Goal: Communication & Community: Answer question/provide support

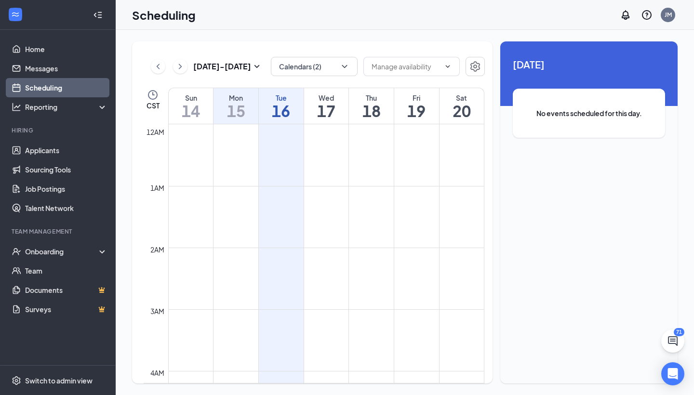
scroll to position [777, 0]
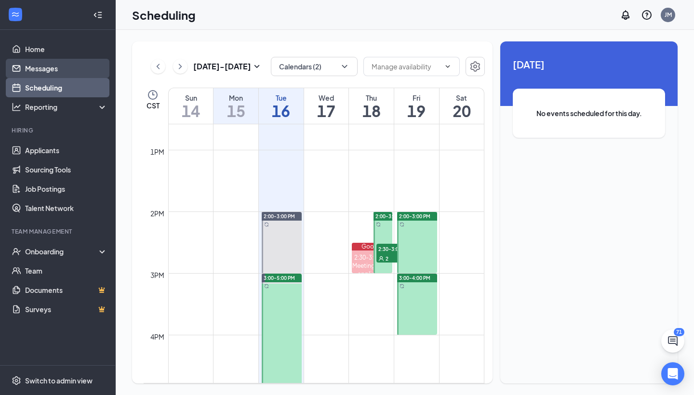
click at [58, 61] on link "Messages" at bounding box center [66, 68] width 82 height 19
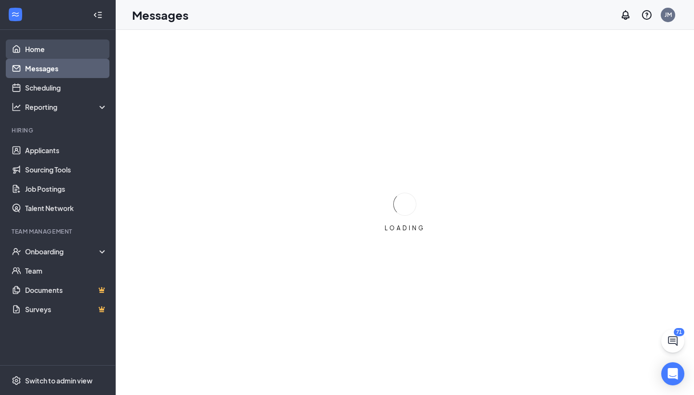
click at [54, 49] on link "Home" at bounding box center [66, 49] width 82 height 19
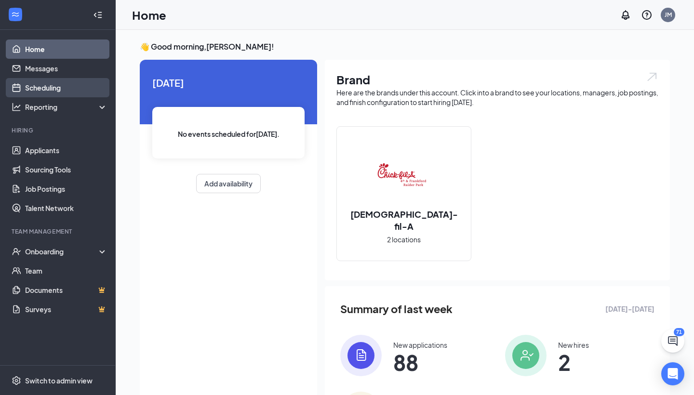
click at [62, 79] on link "Scheduling" at bounding box center [66, 87] width 82 height 19
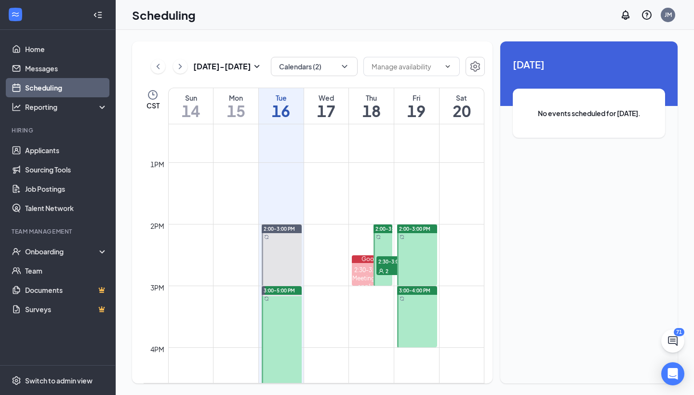
scroll to position [767, 0]
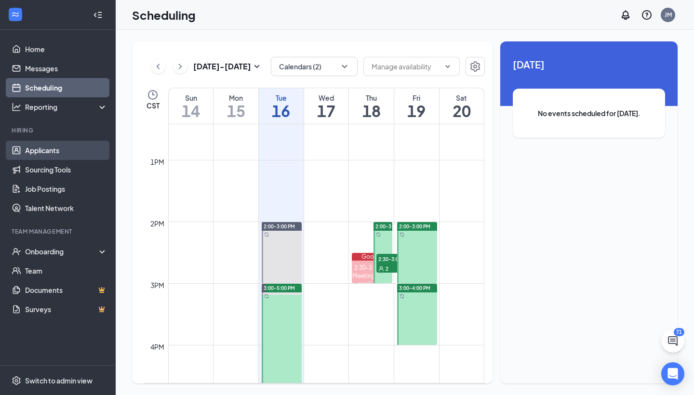
click at [49, 153] on link "Applicants" at bounding box center [66, 150] width 82 height 19
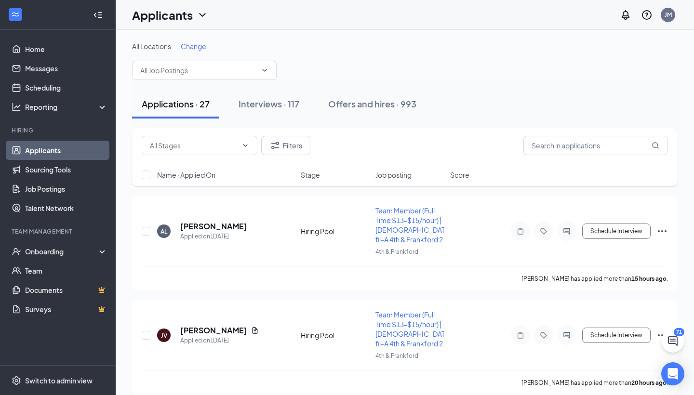
drag, startPoint x: 221, startPoint y: 72, endPoint x: 356, endPoint y: 64, distance: 135.7
click at [221, 72] on input "text" at bounding box center [198, 70] width 117 height 11
click at [356, 64] on div "All Locations Change" at bounding box center [405, 60] width 546 height 39
click at [61, 50] on link "Home" at bounding box center [66, 49] width 82 height 19
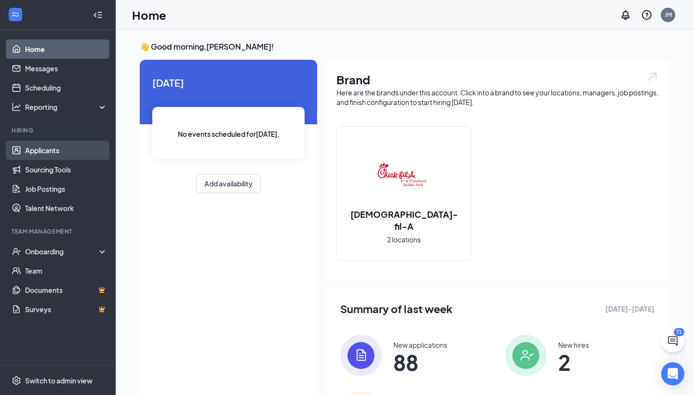
click at [44, 150] on link "Applicants" at bounding box center [66, 150] width 82 height 19
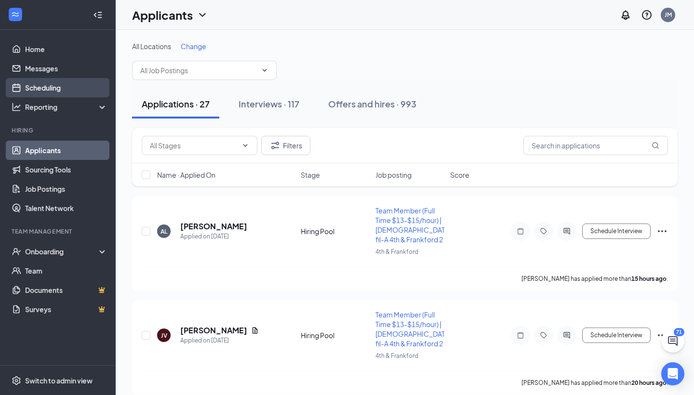
click at [56, 82] on link "Scheduling" at bounding box center [66, 87] width 82 height 19
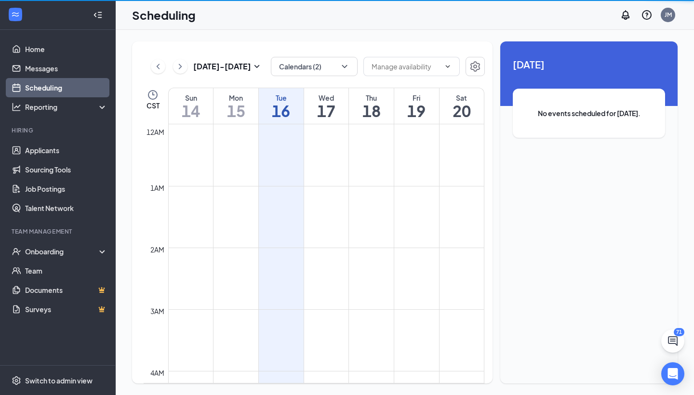
scroll to position [474, 0]
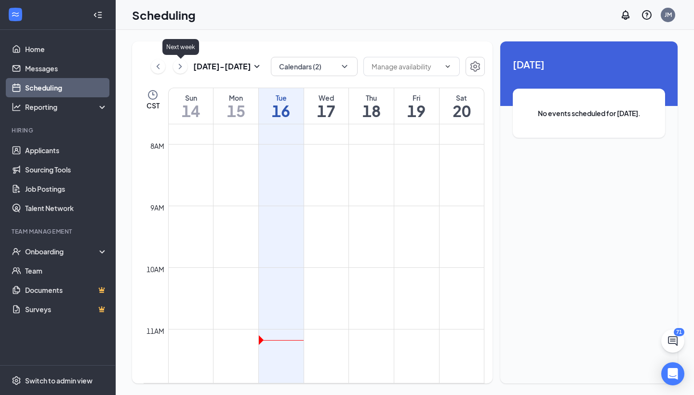
click at [163, 69] on button at bounding box center [158, 66] width 14 height 14
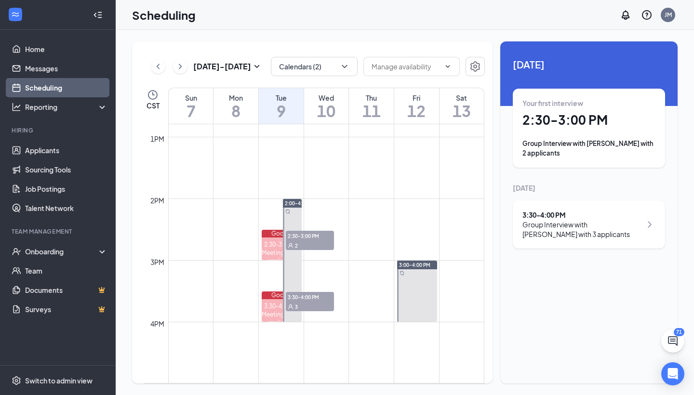
scroll to position [804, 0]
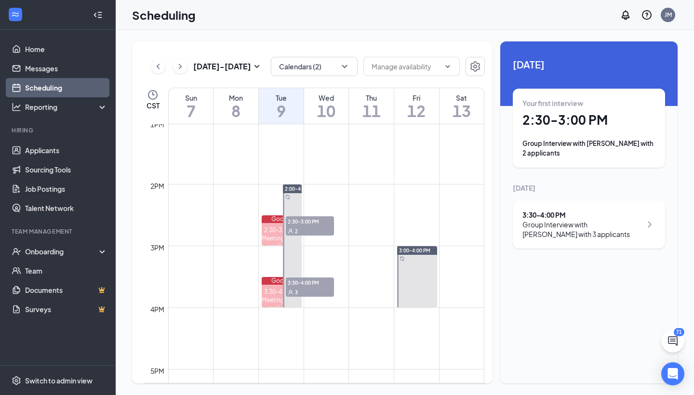
click at [299, 281] on span "3:30-4:00 PM" at bounding box center [310, 283] width 48 height 10
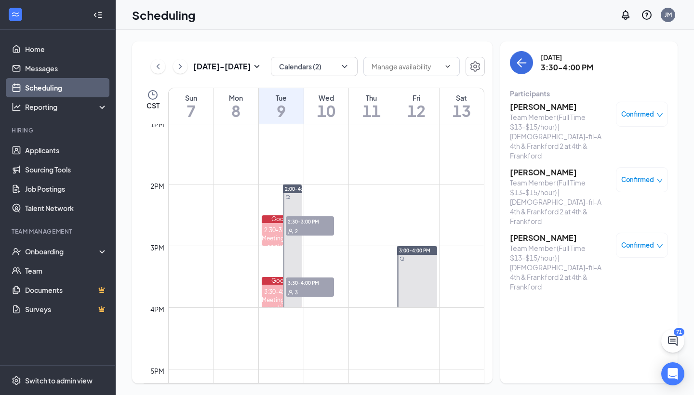
click at [543, 167] on h3 "[PERSON_NAME]" at bounding box center [560, 172] width 101 height 11
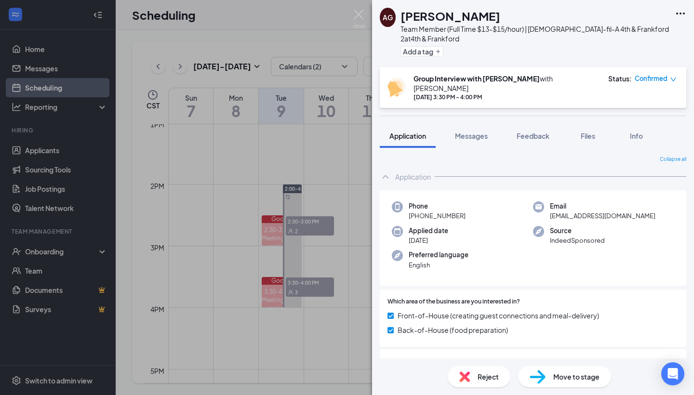
click at [563, 377] on span "Move to stage" at bounding box center [577, 377] width 46 height 11
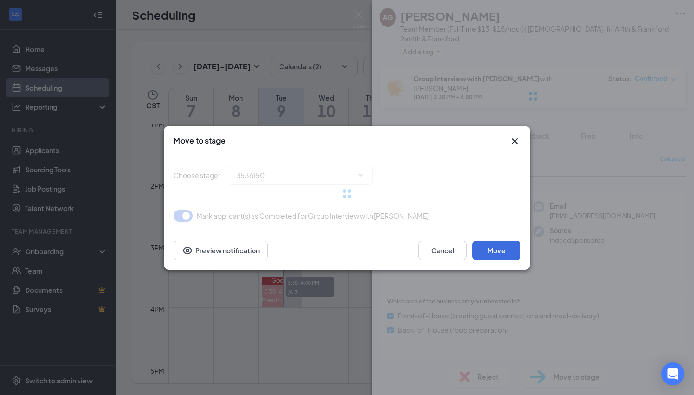
type input "Second Interview with [PERSON_NAME] (next stage)"
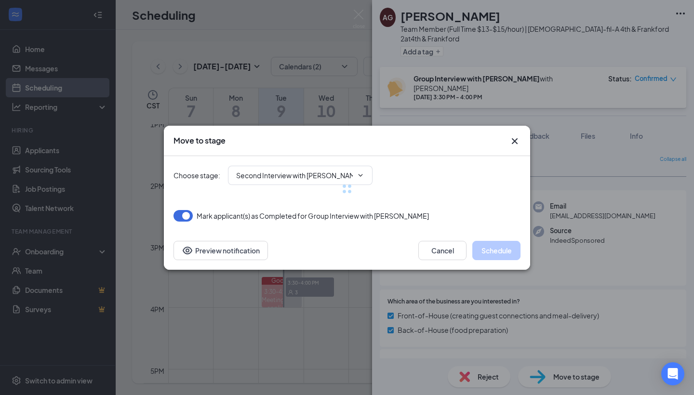
click at [267, 157] on div at bounding box center [347, 189] width 347 height 66
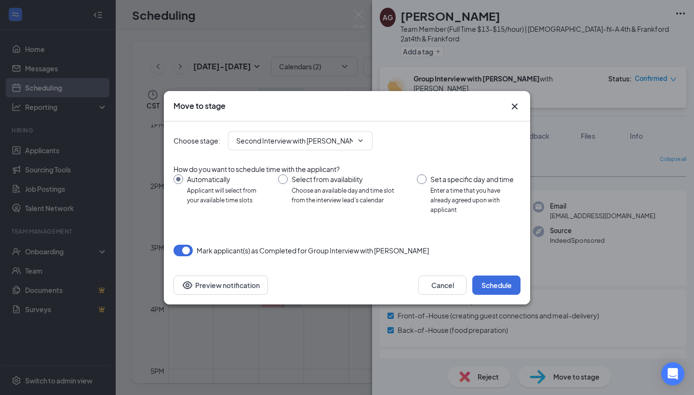
click at [453, 184] on div "Set a specific day and time" at bounding box center [476, 180] width 90 height 10
click at [453, 186] on input "Set a specific day and time Enter a time that you have already agreed upon with…" at bounding box center [469, 195] width 104 height 41
radio input "true"
radio input "false"
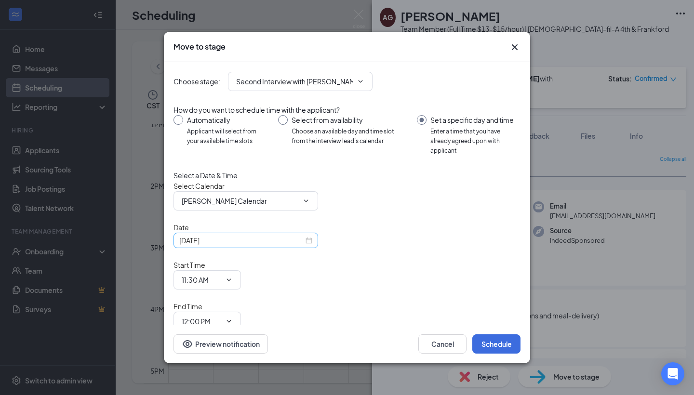
click at [271, 248] on div "[DATE]" at bounding box center [246, 240] width 145 height 15
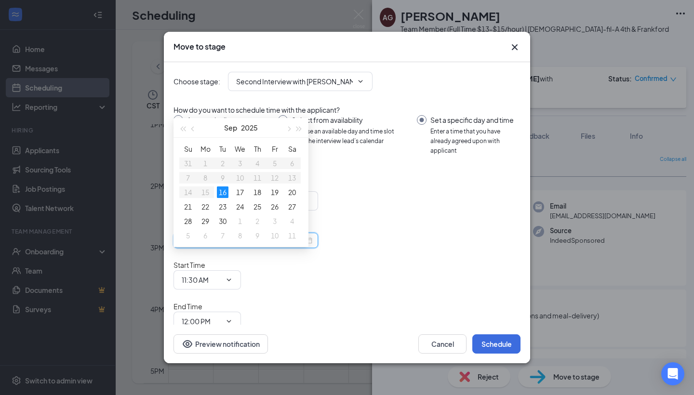
type input "[DATE]"
click at [223, 192] on div "16" at bounding box center [223, 193] width 12 height 12
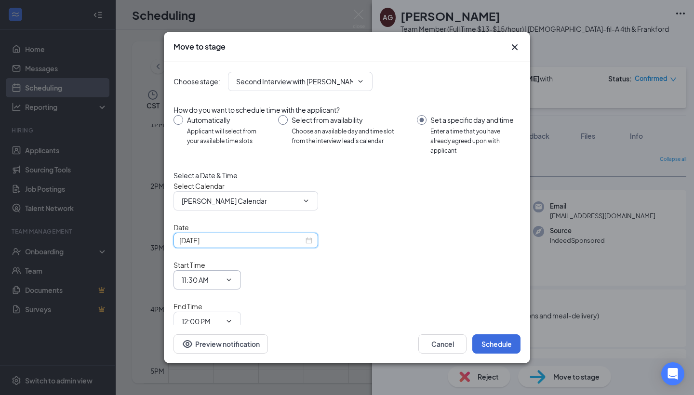
click at [221, 275] on input "11:30 AM" at bounding box center [202, 280] width 40 height 11
click at [235, 195] on div "01:30 PM" at bounding box center [209, 206] width 54 height 22
type input "01:30 PM"
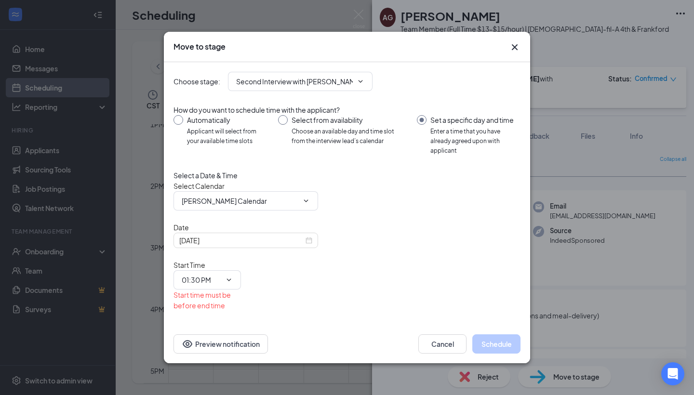
click at [221, 338] on input "12:00 PM" at bounding box center [202, 343] width 40 height 11
click at [218, 263] on div "02:00 PM" at bounding box center [203, 268] width 28 height 11
type input "02:00 PM"
click at [486, 335] on button "Schedule" at bounding box center [497, 344] width 48 height 19
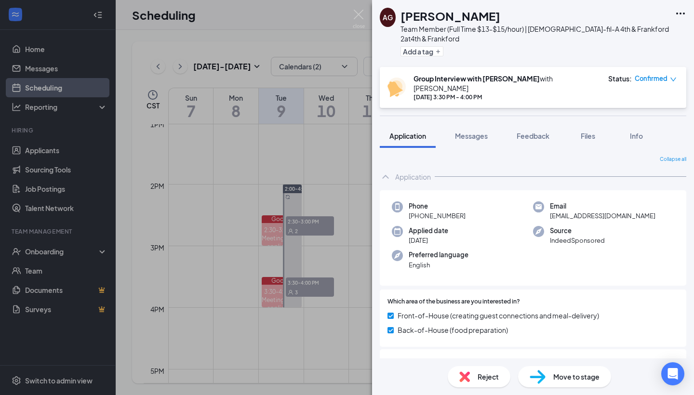
click at [322, 178] on div "AG [PERSON_NAME] Team Member (Full Time $13-$15/hour) | [DEMOGRAPHIC_DATA]-fil-…" at bounding box center [347, 197] width 694 height 395
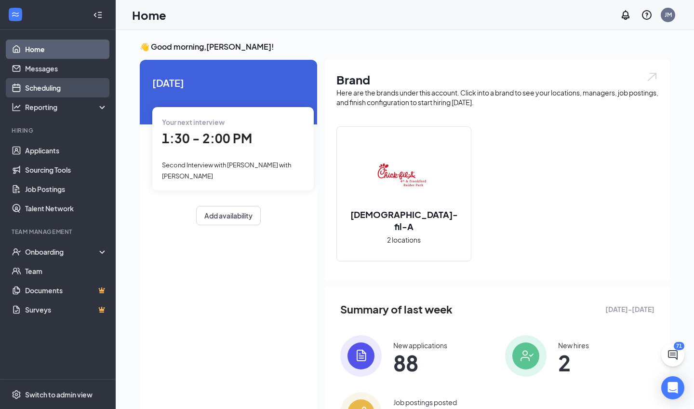
click at [55, 94] on link "Scheduling" at bounding box center [66, 87] width 82 height 19
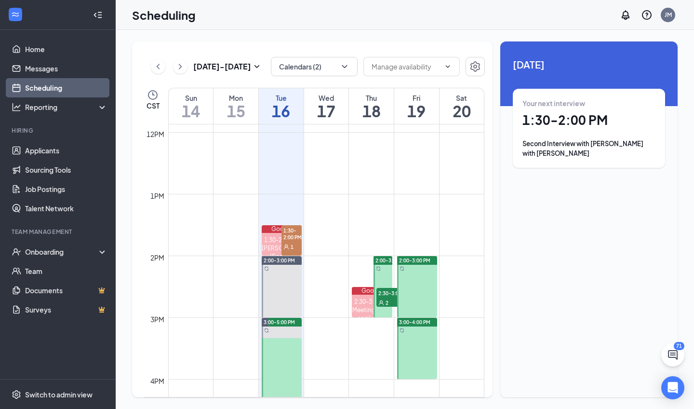
click at [183, 64] on icon "ChevronRight" at bounding box center [181, 67] width 10 height 12
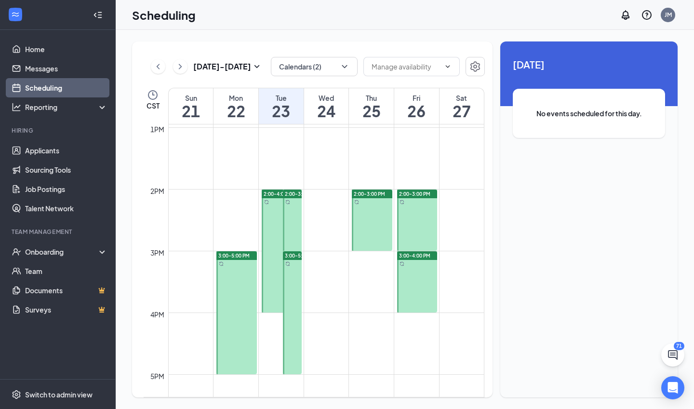
scroll to position [806, 0]
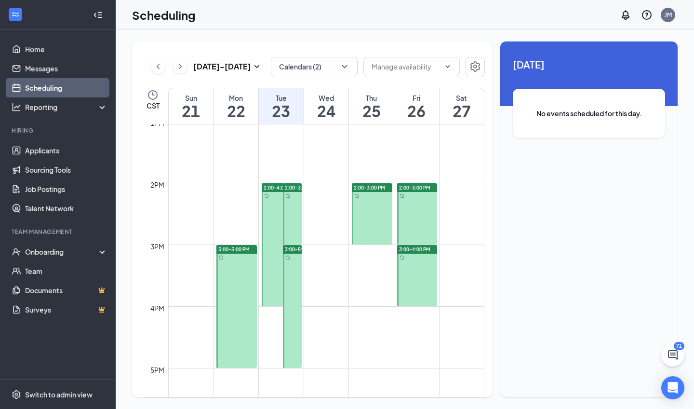
click at [233, 242] on td at bounding box center [326, 236] width 316 height 15
click at [230, 248] on span "3:00-5:00 PM" at bounding box center [233, 249] width 31 height 7
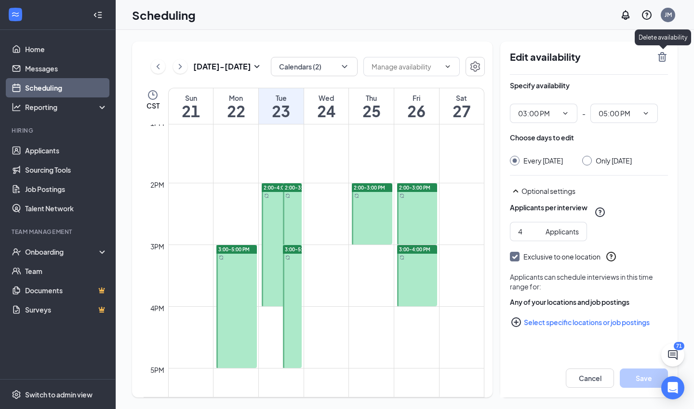
click at [341, 56] on icon "TrashOutline" at bounding box center [662, 57] width 9 height 10
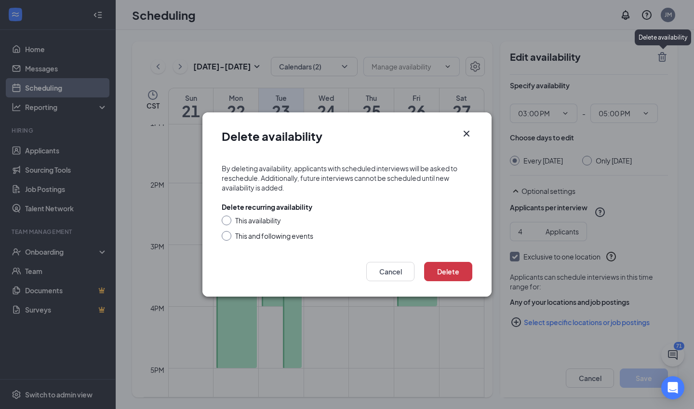
click at [247, 220] on div "This availability" at bounding box center [258, 221] width 46 height 10
click at [229, 220] on input "This availability" at bounding box center [225, 219] width 7 height 7
radio input "true"
click at [341, 269] on button "Delete" at bounding box center [448, 271] width 48 height 19
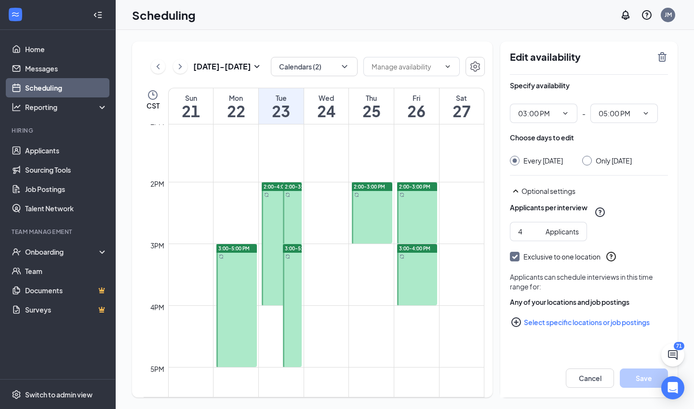
scroll to position [838, 0]
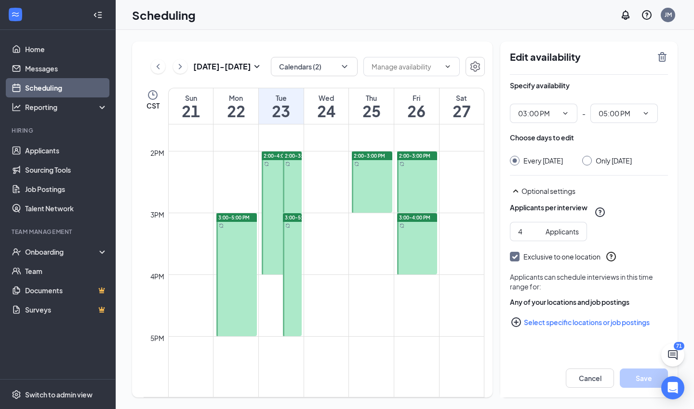
click at [230, 215] on span "3:00-5:00 PM" at bounding box center [233, 217] width 31 height 7
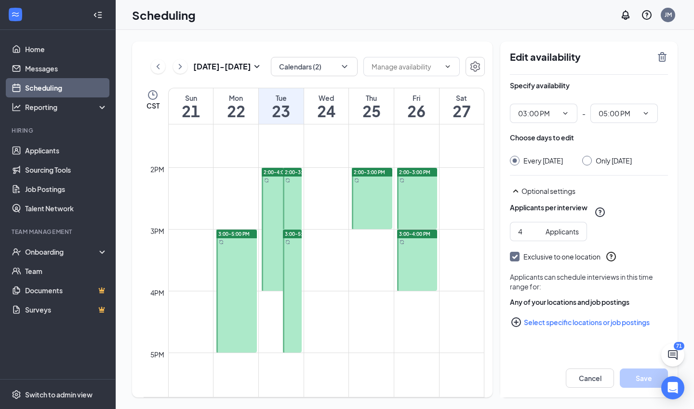
scroll to position [821, 0]
click at [225, 229] on td at bounding box center [326, 221] width 316 height 15
click at [224, 233] on span "3:00-5:00 PM" at bounding box center [233, 234] width 31 height 7
click at [222, 296] on div at bounding box center [237, 291] width 40 height 123
click at [660, 57] on icon "TrashOutline" at bounding box center [662, 57] width 9 height 10
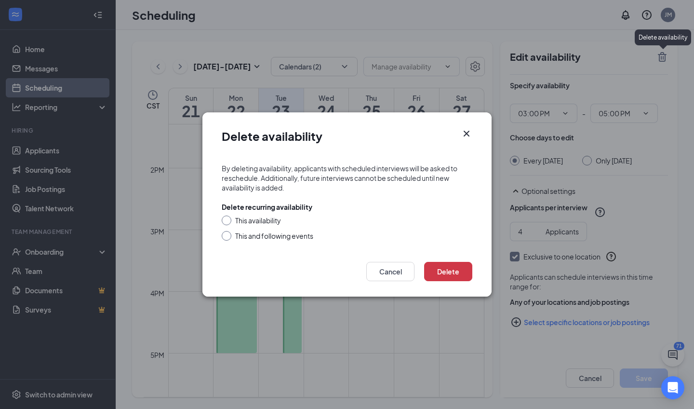
click at [232, 225] on div "This availability" at bounding box center [347, 221] width 251 height 10
click at [229, 217] on div at bounding box center [227, 221] width 10 height 10
click at [225, 215] on div "Delete recurring availability This availability This and following events" at bounding box center [347, 221] width 251 height 39
click at [226, 220] on input "This availability" at bounding box center [225, 219] width 7 height 7
radio input "true"
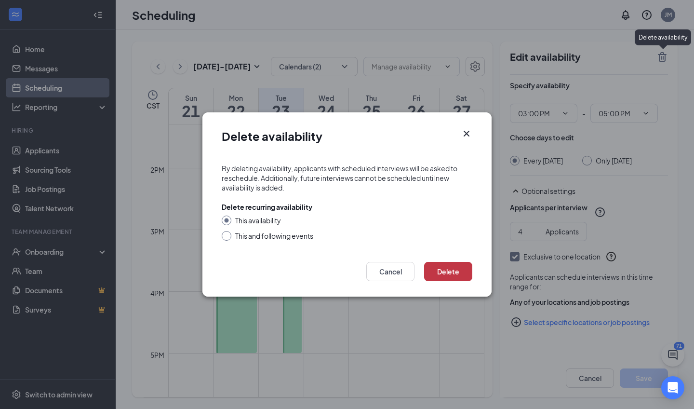
click at [450, 272] on button "Delete" at bounding box center [448, 271] width 48 height 19
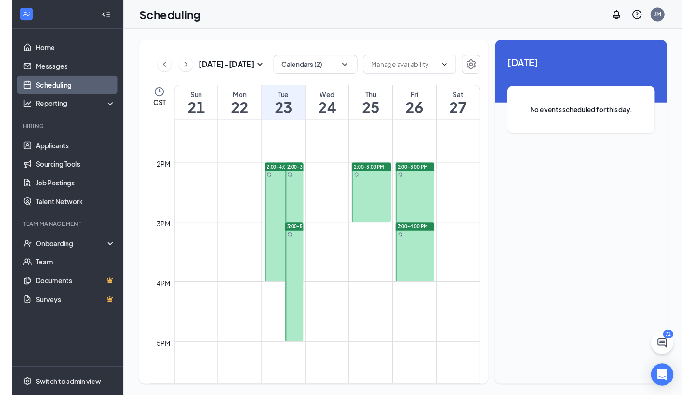
scroll to position [718, 0]
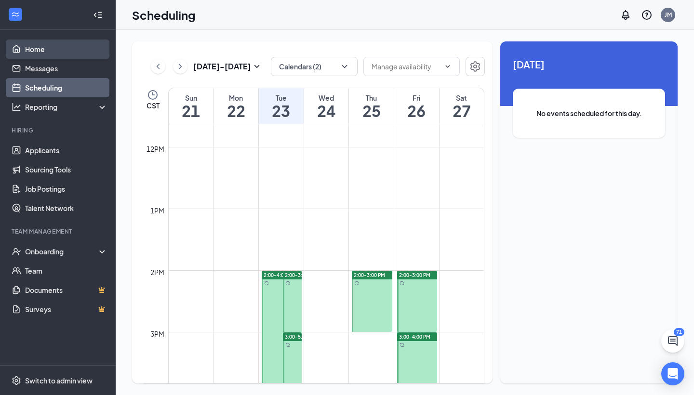
click at [52, 58] on link "Home" at bounding box center [66, 49] width 82 height 19
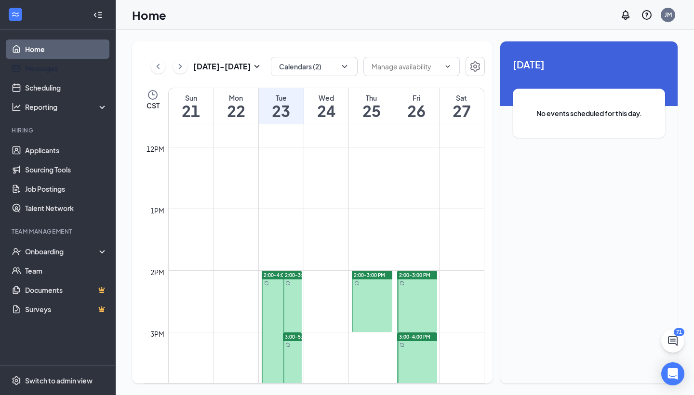
click at [81, 54] on link "Home" at bounding box center [66, 49] width 82 height 19
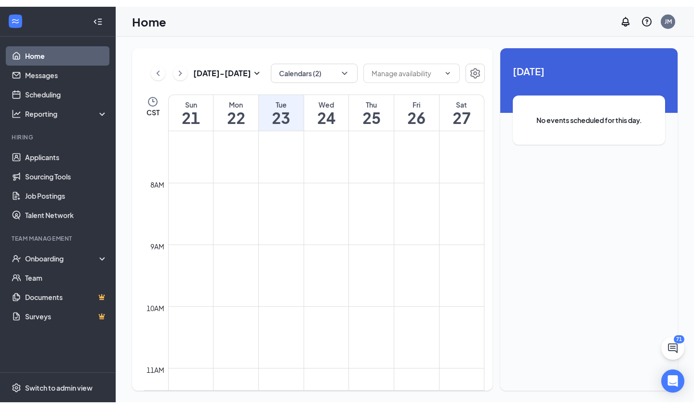
scroll to position [422, 0]
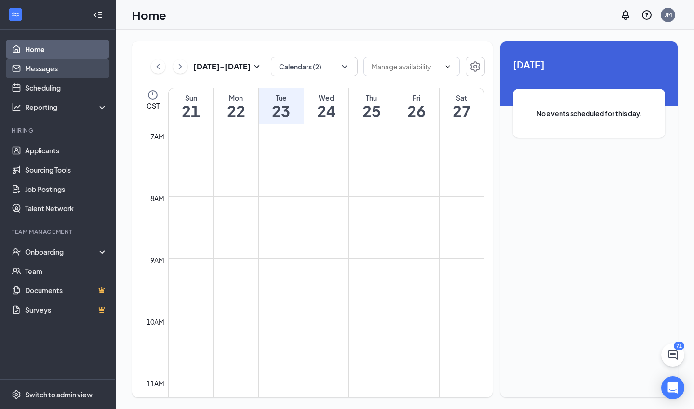
click at [46, 60] on link "Messages" at bounding box center [66, 68] width 82 height 19
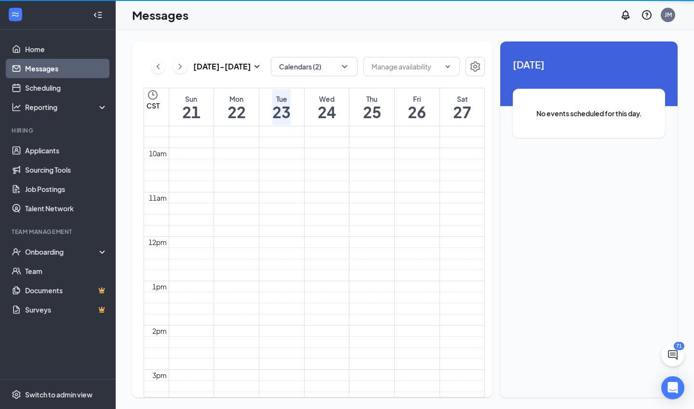
click at [46, 60] on link "Messages" at bounding box center [66, 68] width 82 height 19
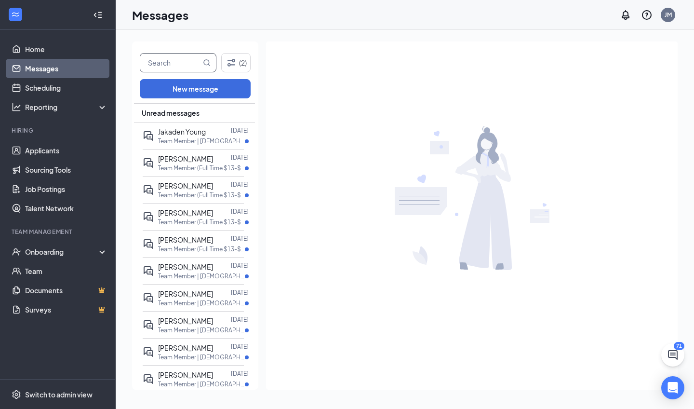
click at [165, 61] on input "text" at bounding box center [170, 63] width 61 height 18
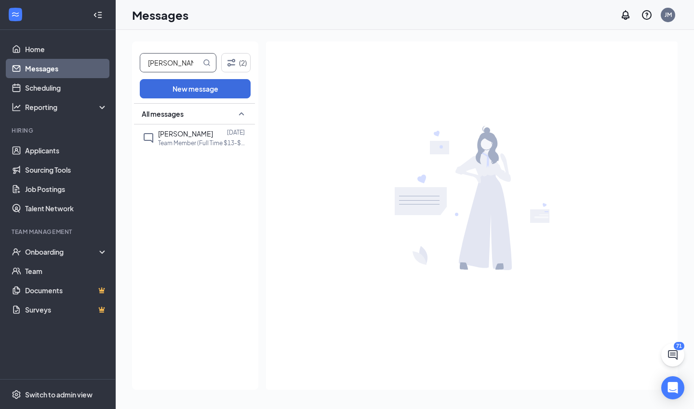
type input "Edgar"
drag, startPoint x: 165, startPoint y: 61, endPoint x: 187, endPoint y: 134, distance: 76.6
click at [187, 134] on span "Edgar Mendoza" at bounding box center [185, 133] width 55 height 9
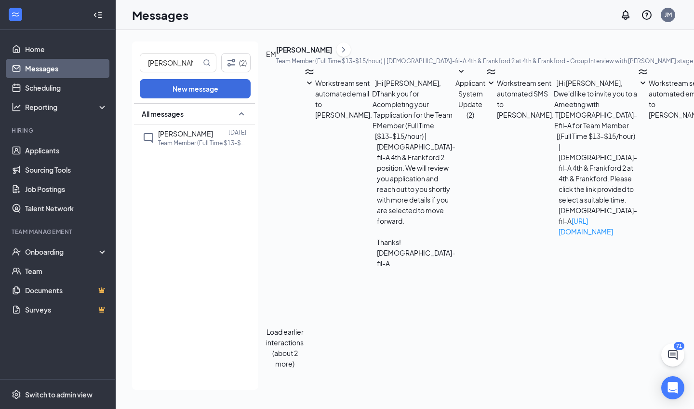
scroll to position [138, 0]
type textarea "Hello Edgar, Sorry for the long wait but would you be able to come in for a sec…"
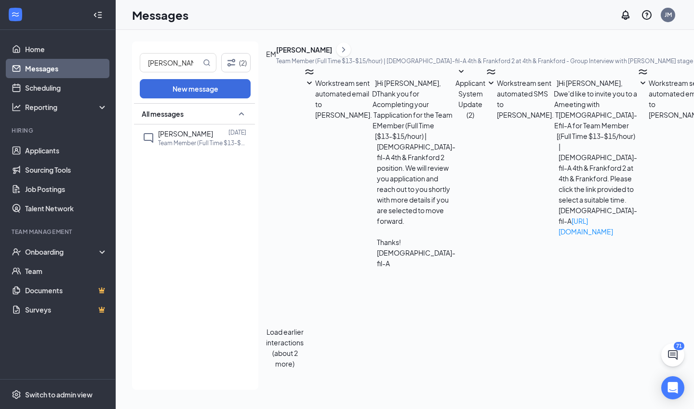
scroll to position [201, 0]
click at [72, 45] on link "Home" at bounding box center [66, 49] width 82 height 19
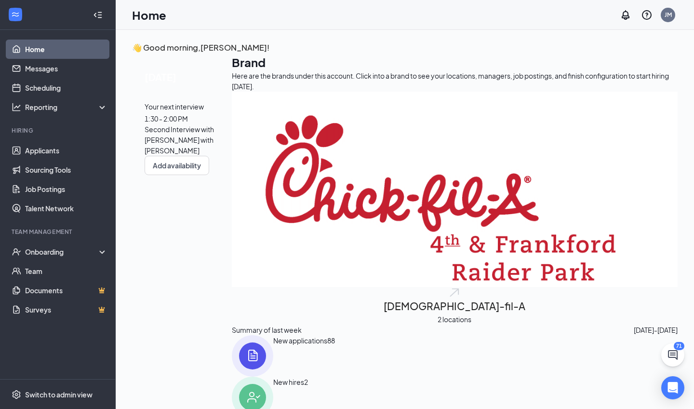
click at [214, 155] on span "Second Interview with Hannah with Aaron Gonzalez" at bounding box center [179, 140] width 69 height 30
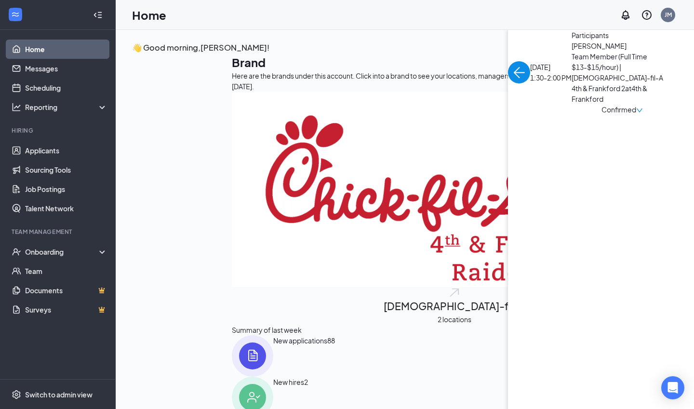
scroll to position [4, 0]
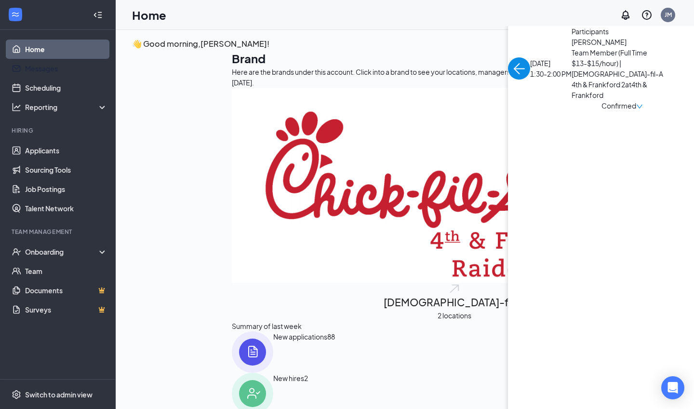
click at [67, 54] on link "Home" at bounding box center [66, 49] width 82 height 19
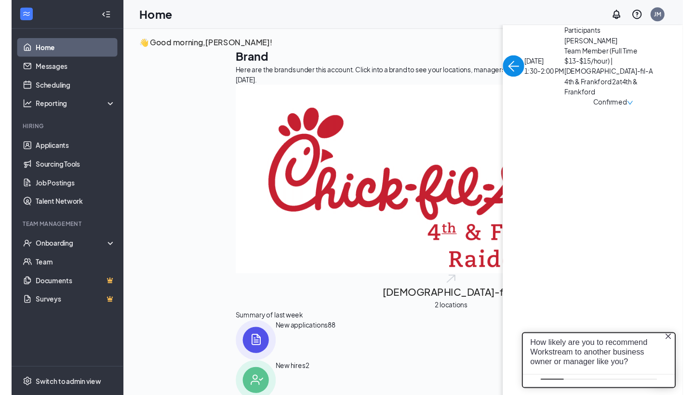
scroll to position [0, 0]
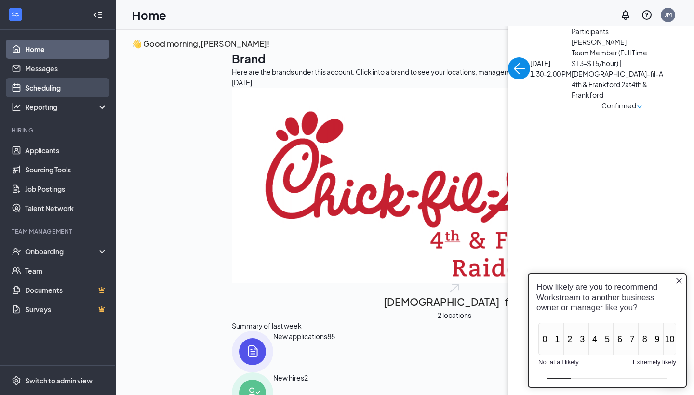
click at [56, 90] on link "Scheduling" at bounding box center [66, 87] width 82 height 19
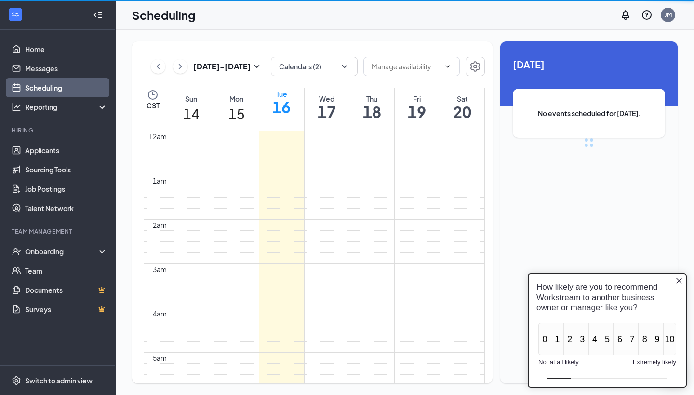
scroll to position [474, 0]
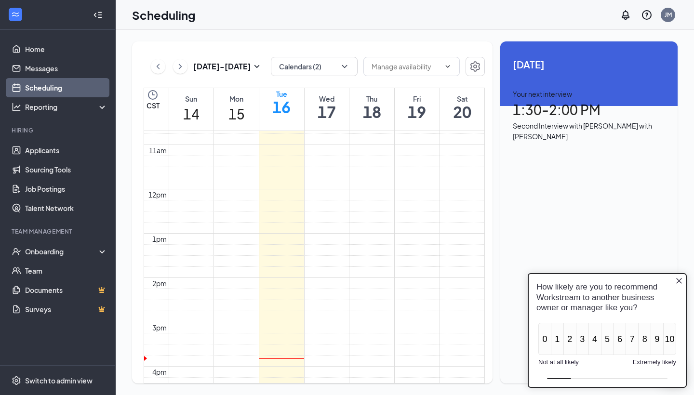
click at [678, 284] on icon "Close button" at bounding box center [680, 281] width 8 height 8
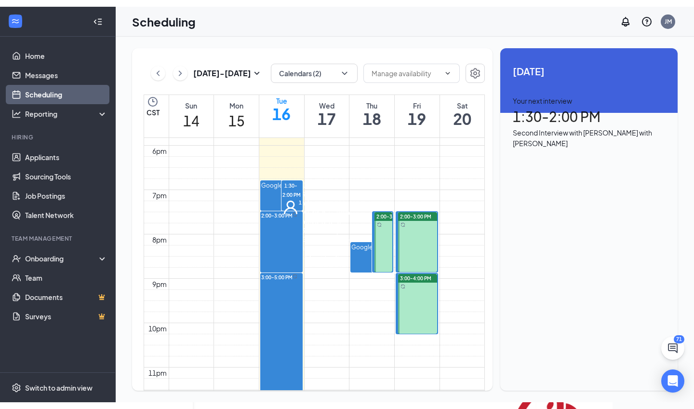
scroll to position [792, 0]
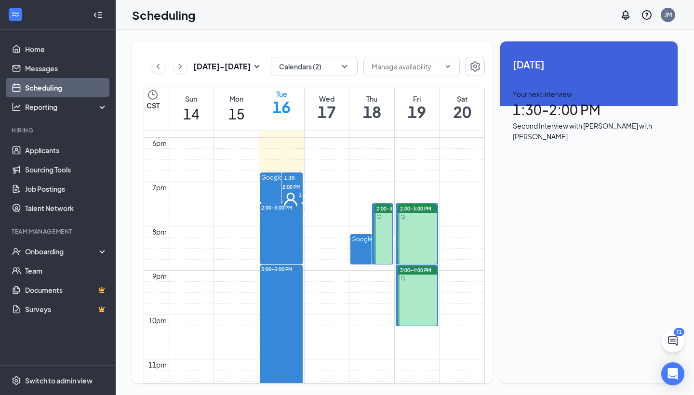
click at [293, 173] on span "1:30-2:00 PM" at bounding box center [292, 182] width 18 height 18
